Goal: Task Accomplishment & Management: Use online tool/utility

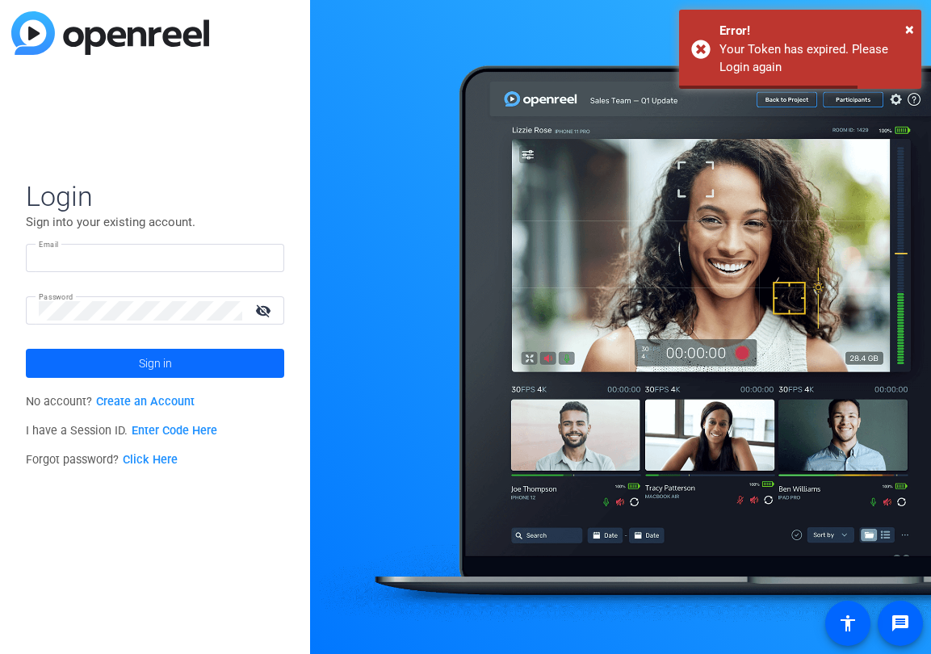
type input "[EMAIL_ADDRESS][DOMAIN_NAME]"
click at [202, 363] on span at bounding box center [155, 363] width 258 height 39
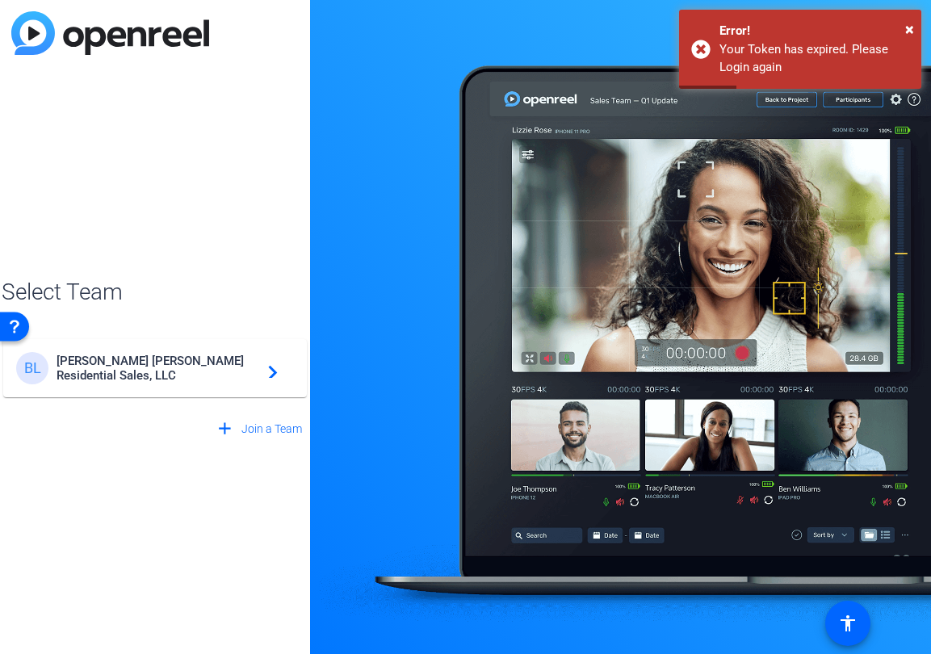
click at [176, 358] on span "[PERSON_NAME] [PERSON_NAME] Residential Sales, LLC" at bounding box center [157, 367] width 202 height 29
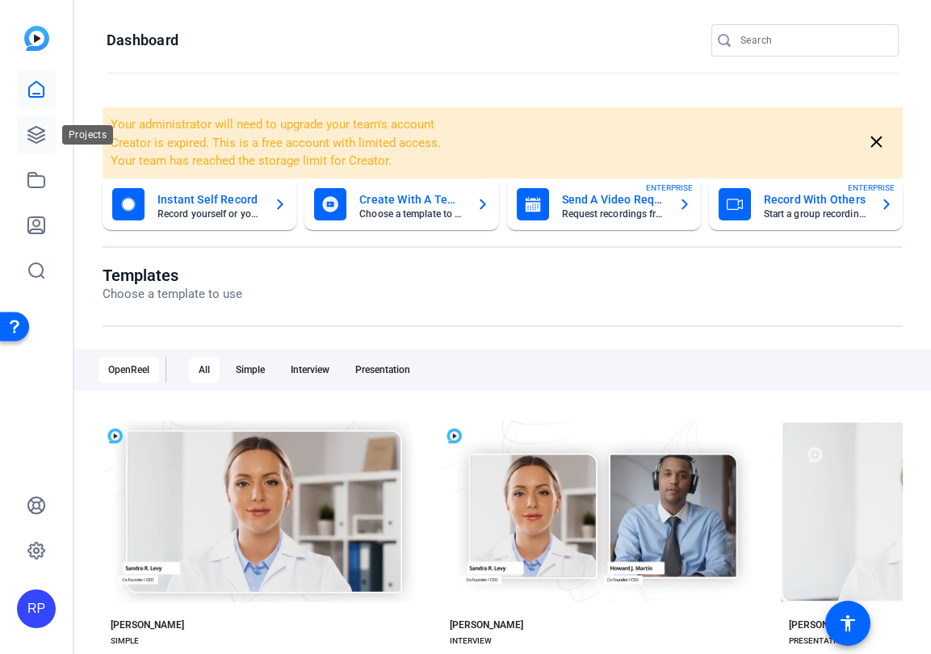
click at [40, 135] on icon at bounding box center [36, 134] width 19 height 19
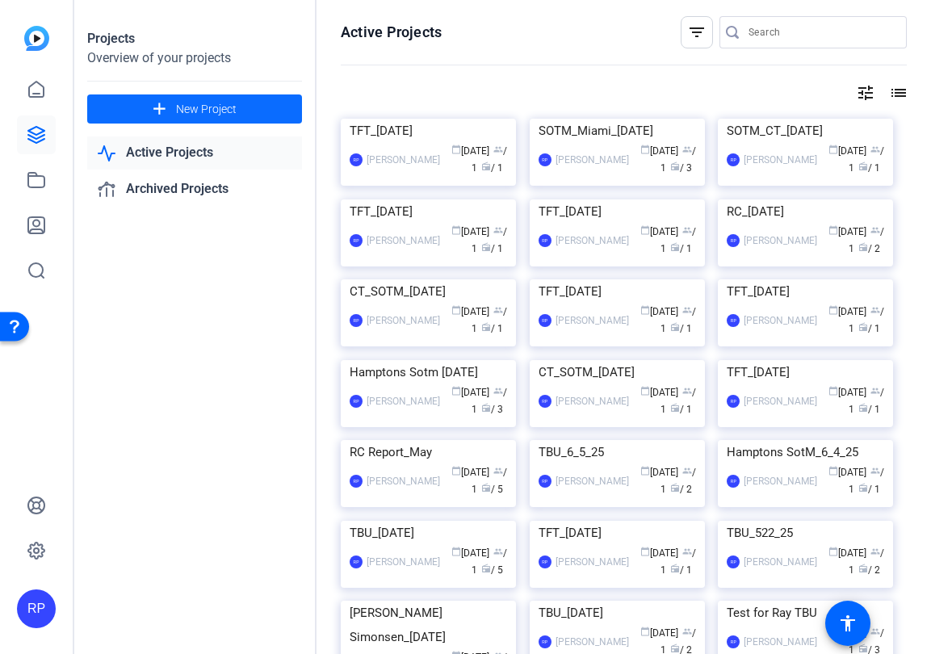
click at [228, 102] on span "New Project" at bounding box center [206, 109] width 61 height 17
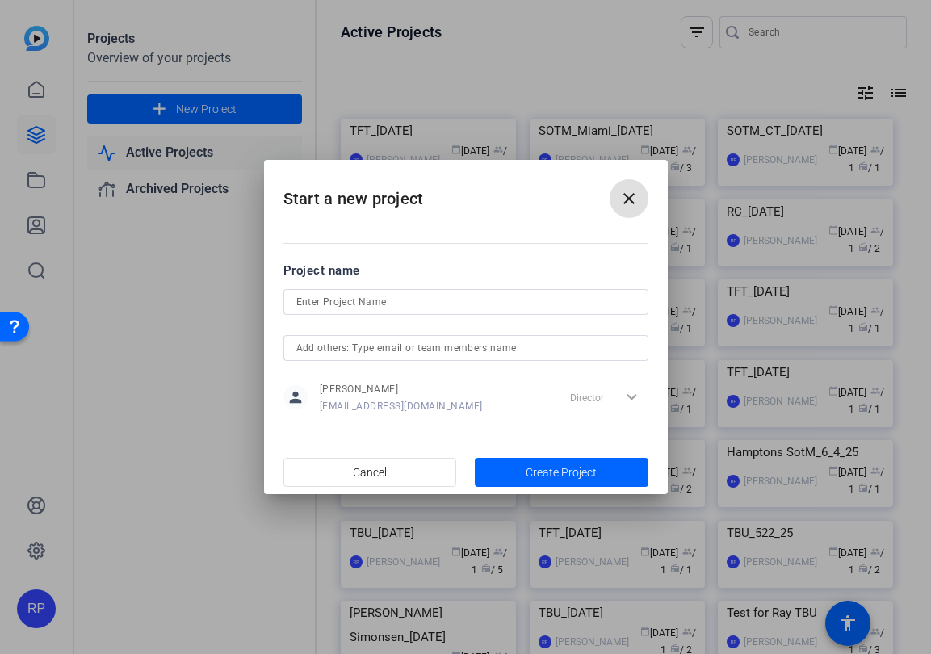
click at [327, 307] on input at bounding box center [465, 301] width 339 height 19
click at [313, 304] on input "RC_[DATE]" at bounding box center [465, 301] width 339 height 19
type input "RC_[DATE]"
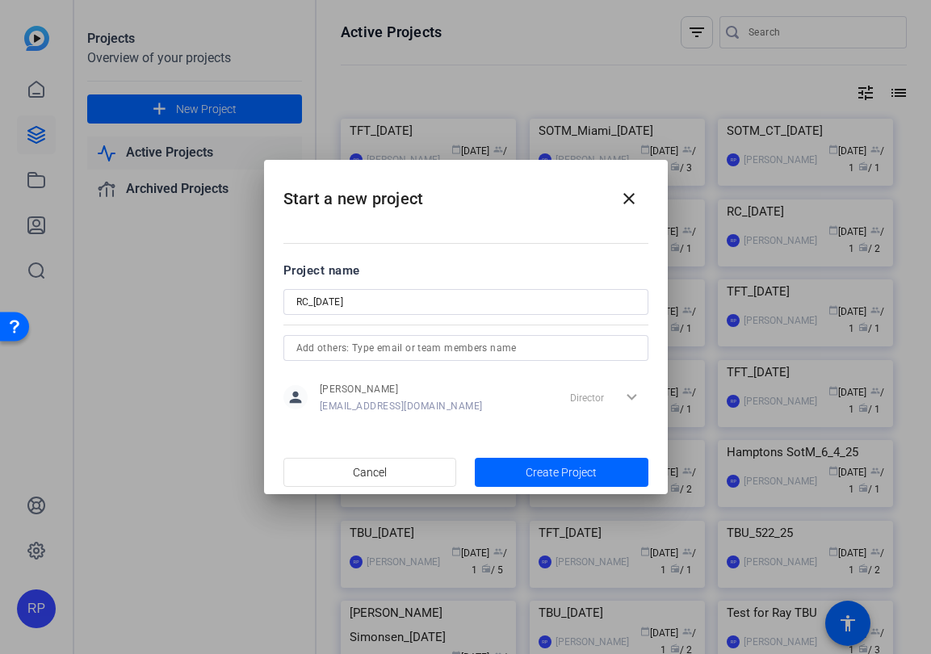
click at [467, 415] on div "person [PERSON_NAME] [EMAIL_ADDRESS][DOMAIN_NAME] Director expand_more" at bounding box center [465, 397] width 365 height 40
click at [543, 465] on span "Create Project" at bounding box center [560, 472] width 71 height 17
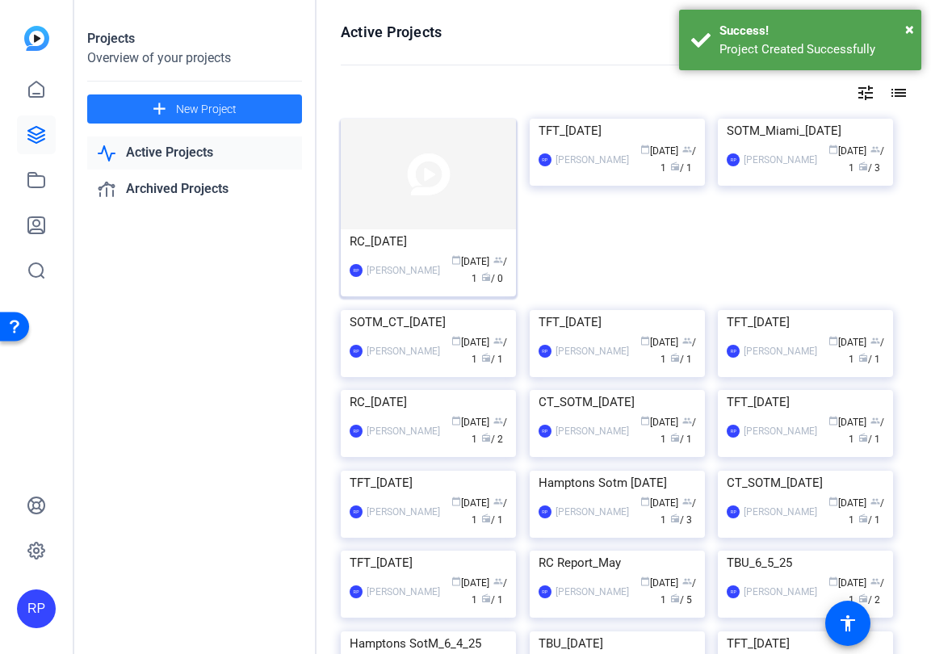
click at [379, 169] on img at bounding box center [428, 174] width 175 height 111
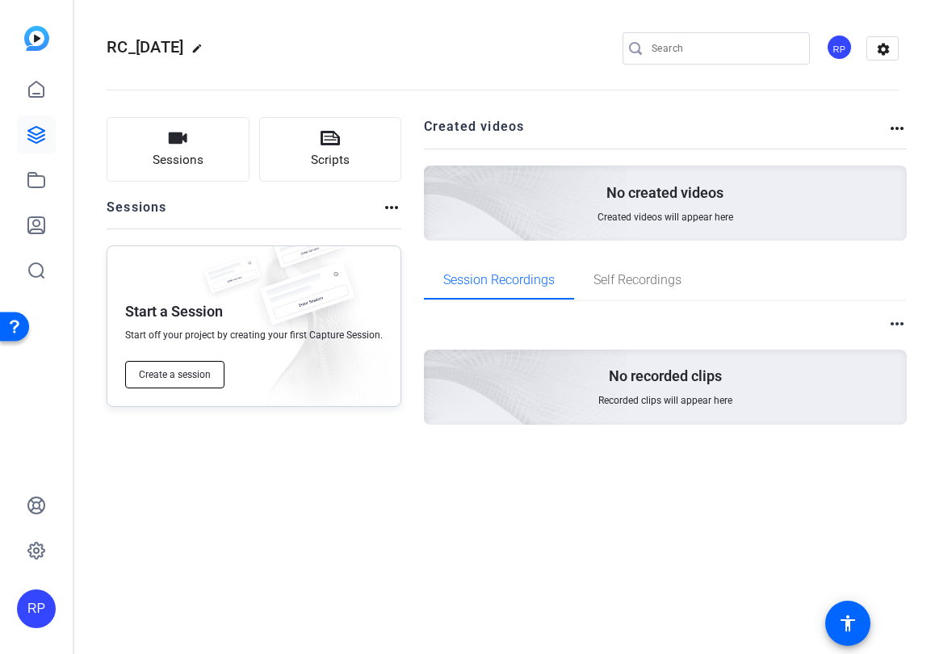
click at [165, 375] on span "Create a session" at bounding box center [175, 374] width 72 height 13
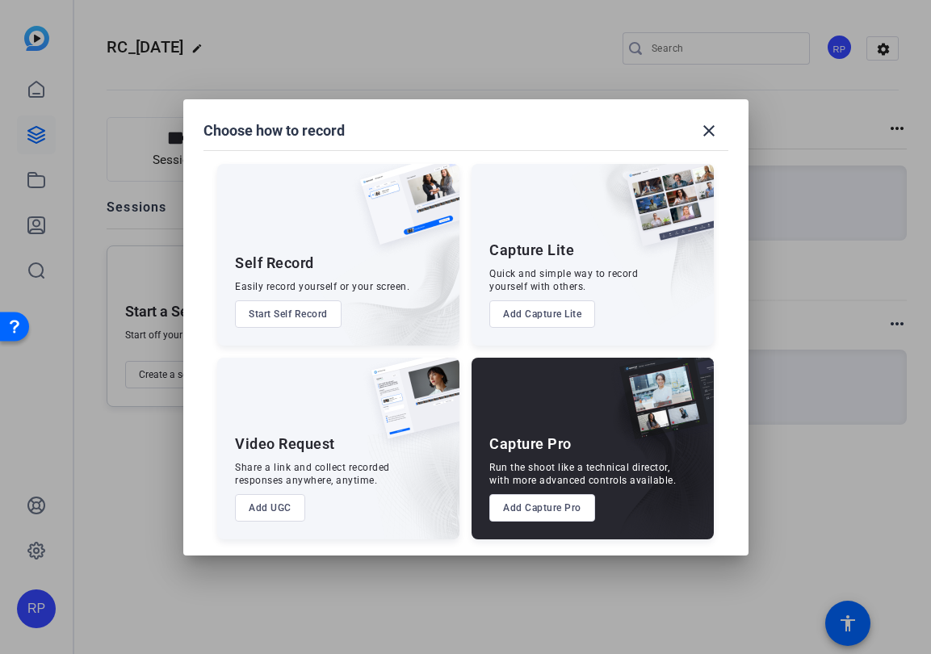
click at [536, 511] on button "Add Capture Pro" at bounding box center [542, 507] width 106 height 27
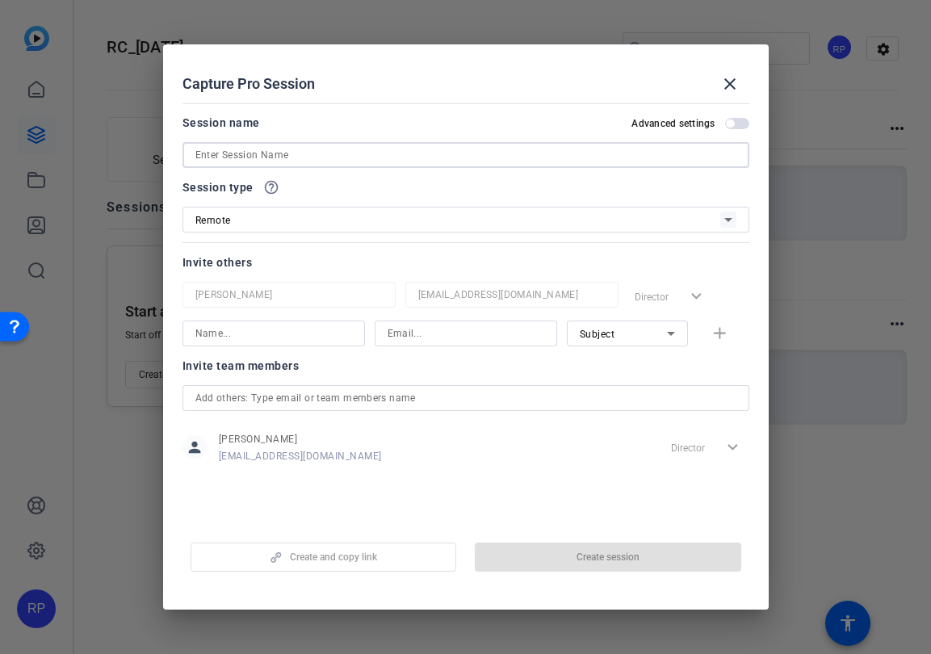
click at [261, 152] on input at bounding box center [465, 154] width 541 height 19
paste input "RC_[DATE]"
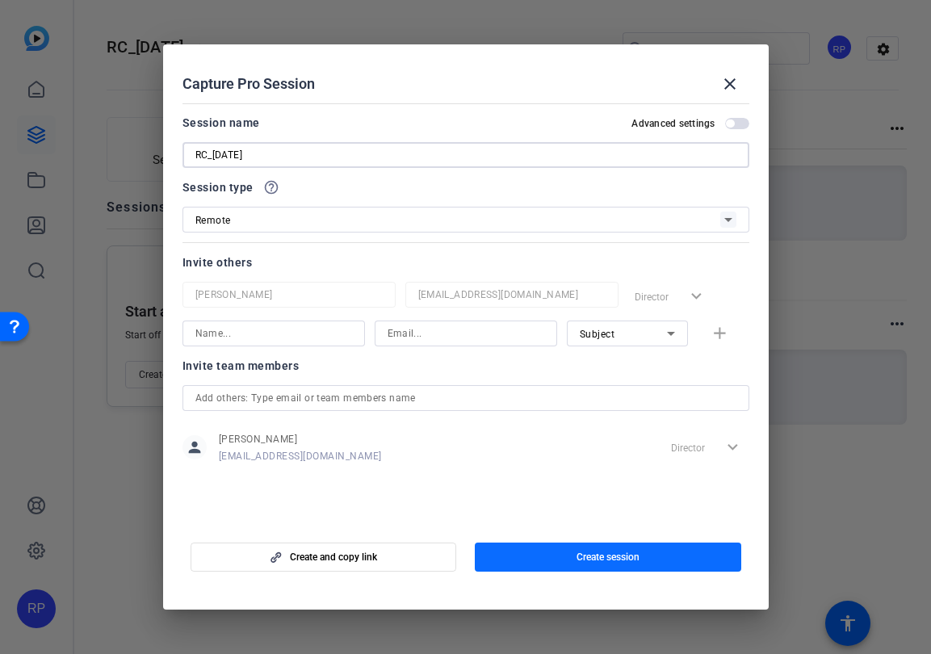
type input "RC_[DATE]"
click at [653, 560] on span "button" at bounding box center [608, 556] width 266 height 39
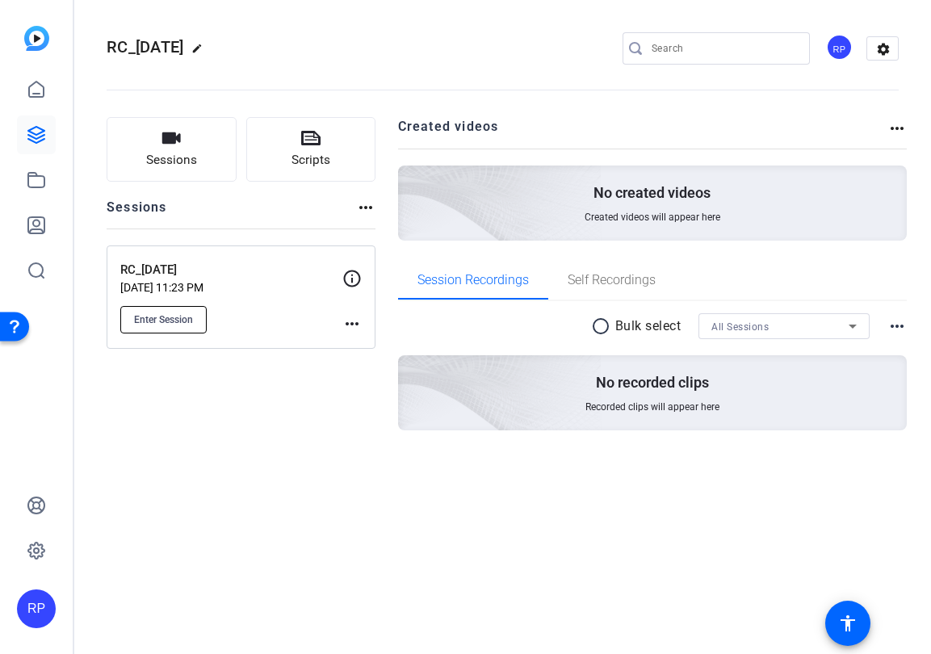
click at [161, 322] on span "Enter Session" at bounding box center [163, 319] width 59 height 13
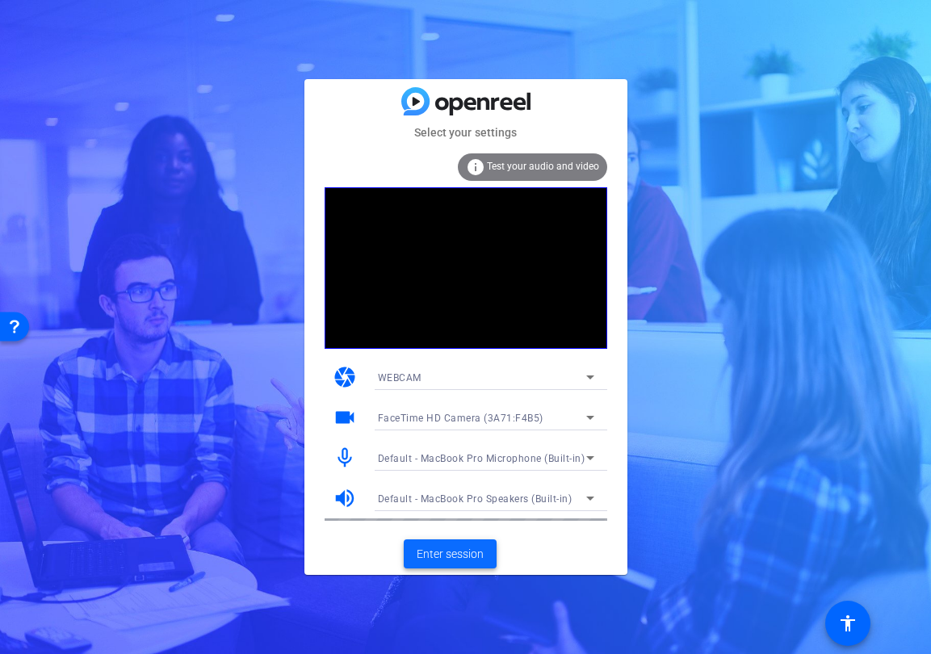
click at [459, 558] on span "Enter session" at bounding box center [449, 554] width 67 height 17
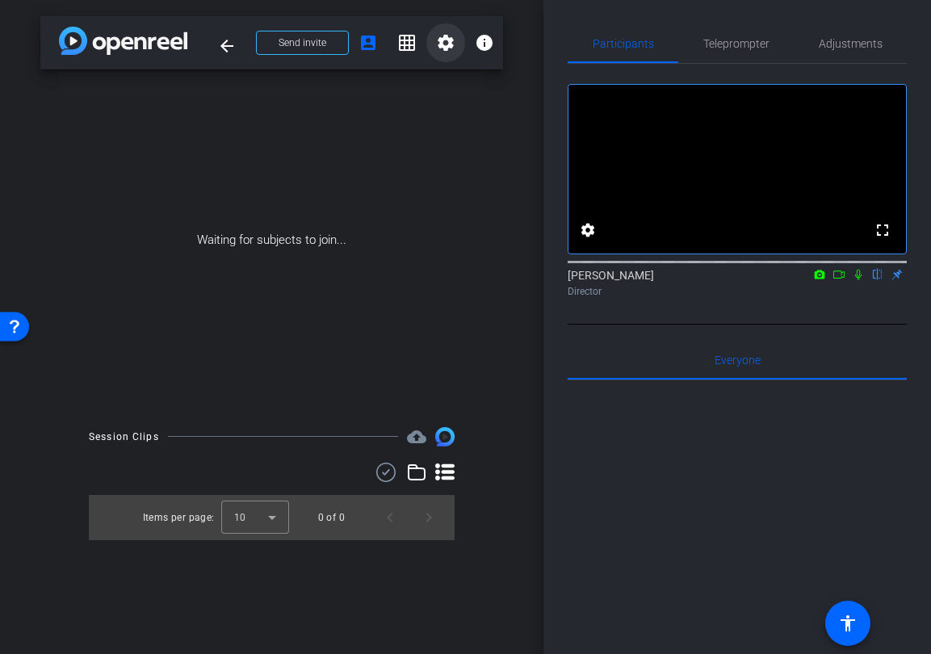
click at [452, 47] on mat-icon "settings" at bounding box center [445, 42] width 19 height 19
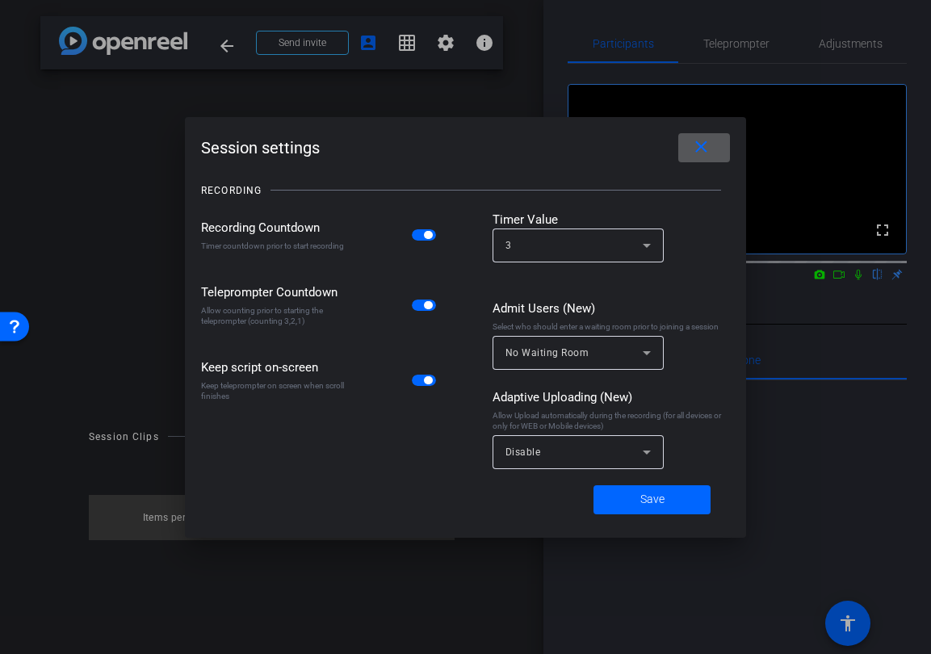
click at [558, 458] on div "Disable" at bounding box center [573, 451] width 137 height 20
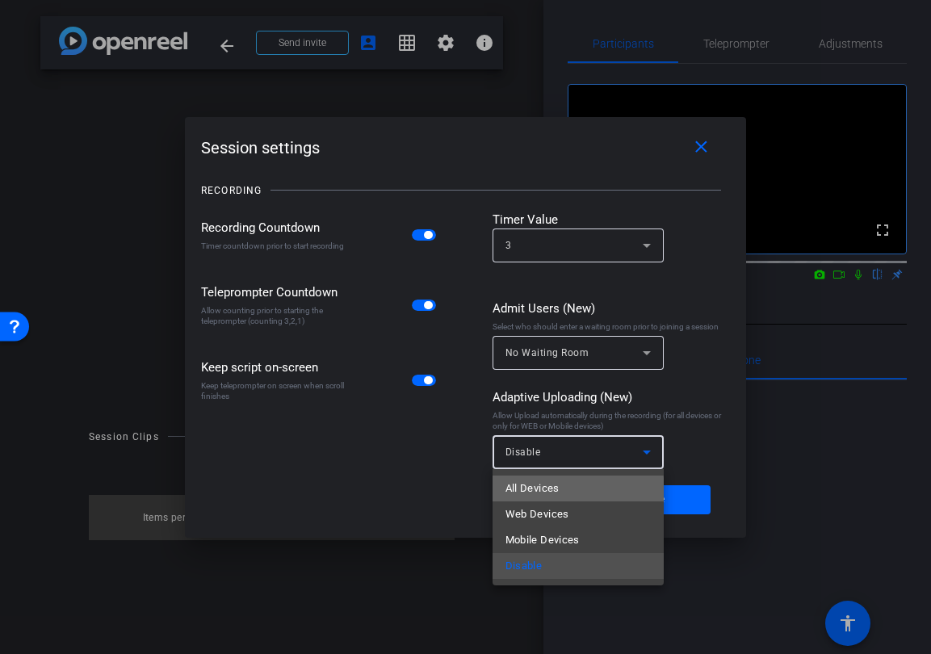
click at [562, 496] on mat-option "All Devices" at bounding box center [577, 488] width 171 height 26
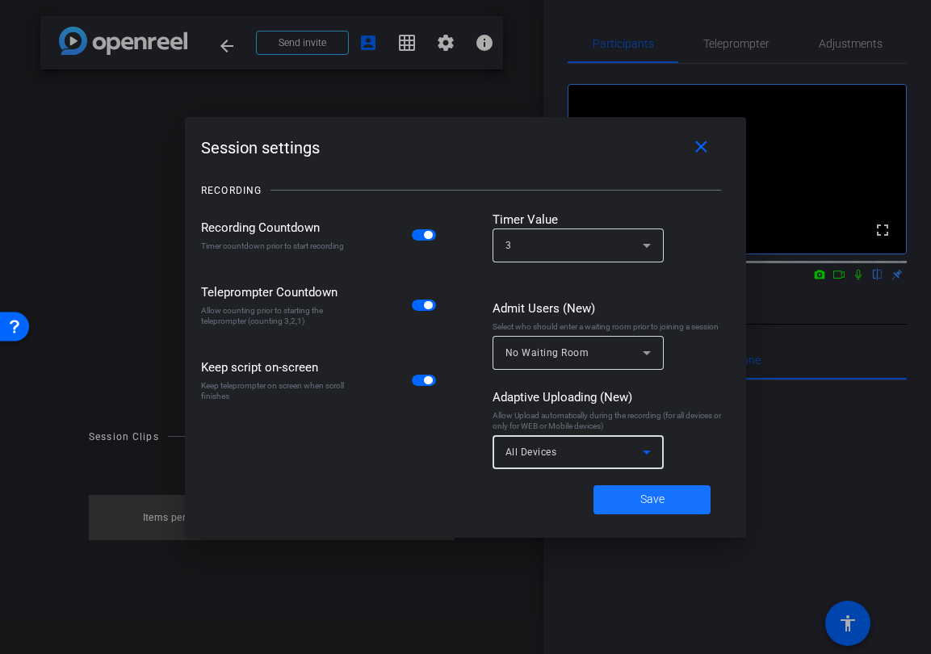
click at [625, 504] on span at bounding box center [651, 499] width 117 height 39
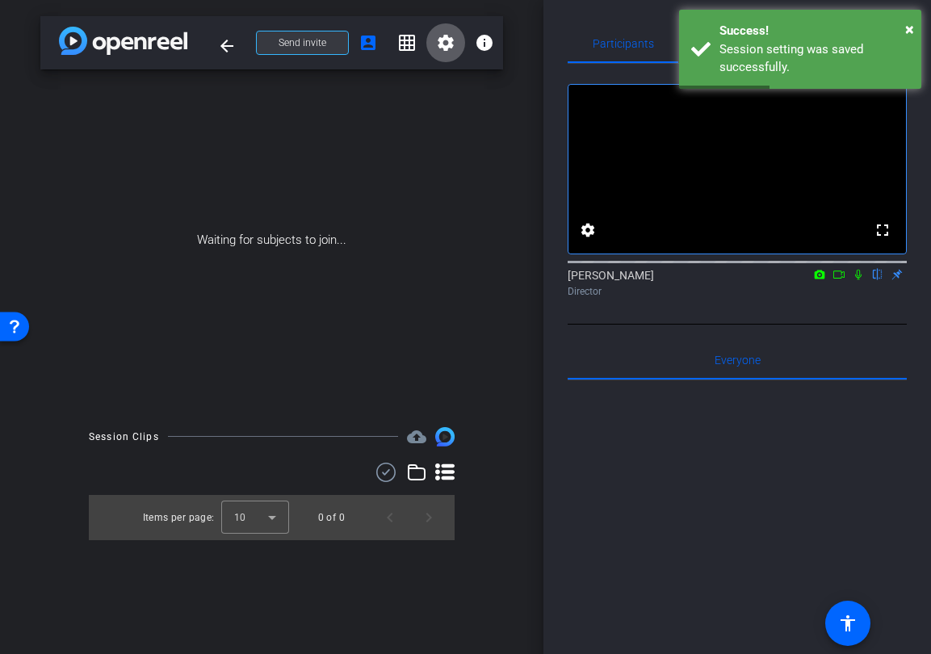
click at [291, 48] on span "Send invite" at bounding box center [302, 42] width 48 height 13
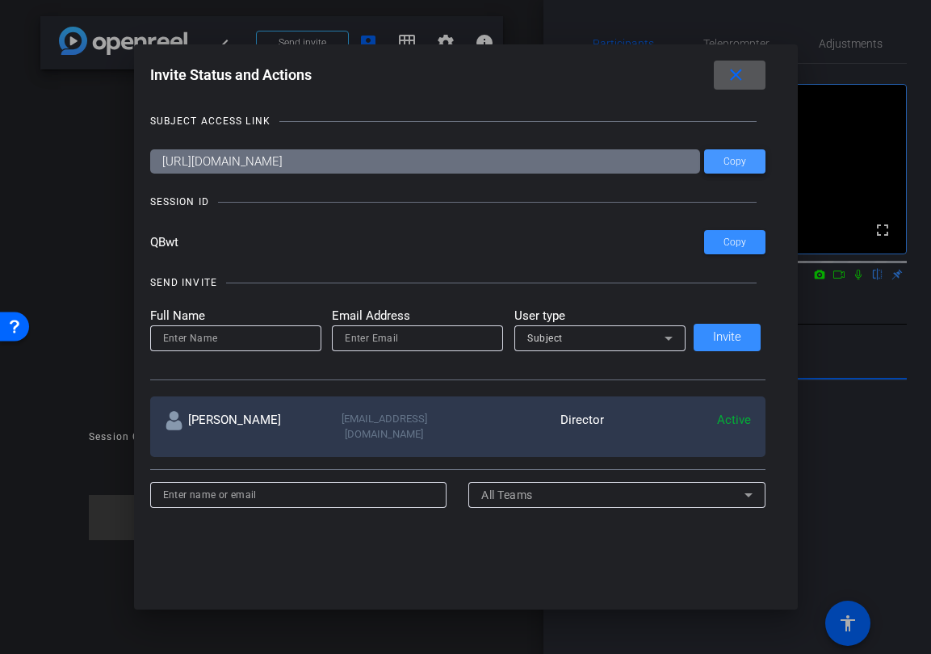
click at [722, 167] on span at bounding box center [734, 161] width 61 height 39
click at [733, 76] on mat-icon "close" at bounding box center [736, 75] width 20 height 20
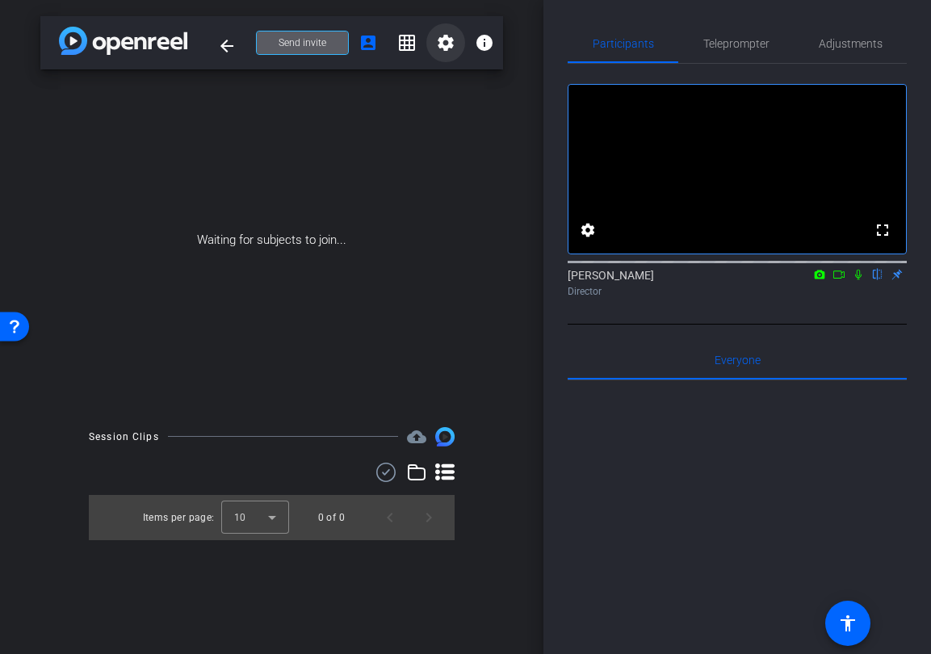
click at [450, 47] on mat-icon "settings" at bounding box center [445, 42] width 19 height 19
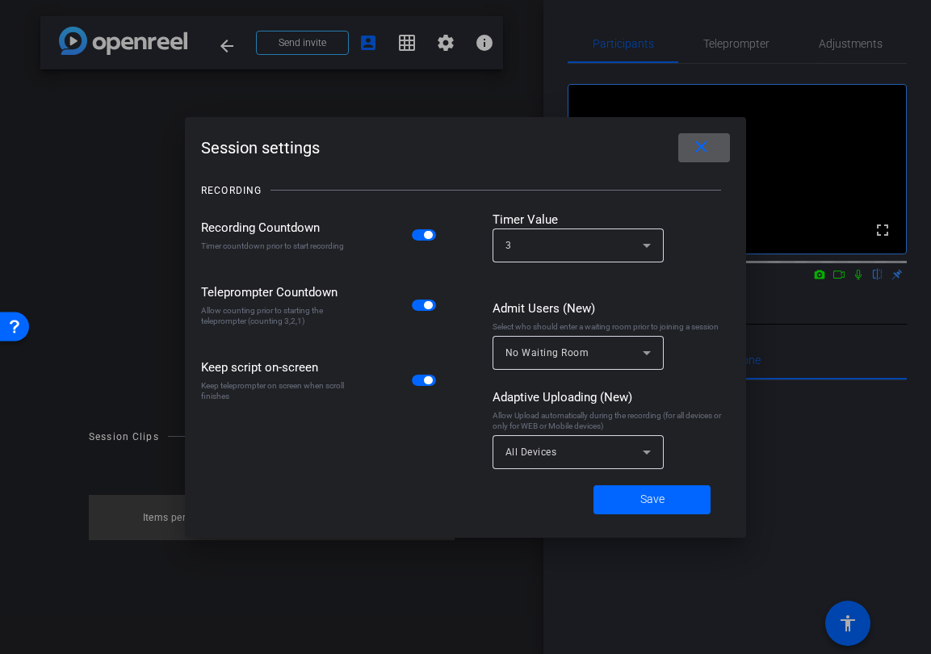
click at [705, 148] on mat-icon "close" at bounding box center [701, 147] width 20 height 20
